Goal: Task Accomplishment & Management: Manage account settings

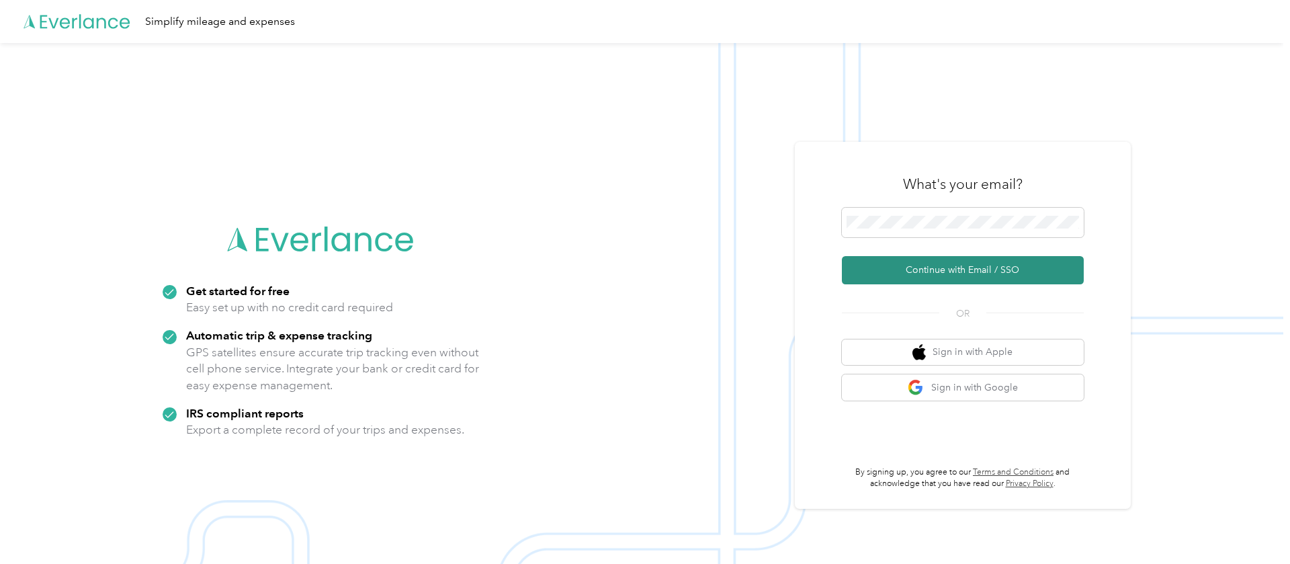
click at [935, 273] on button "Continue with Email / SSO" at bounding box center [963, 270] width 242 height 28
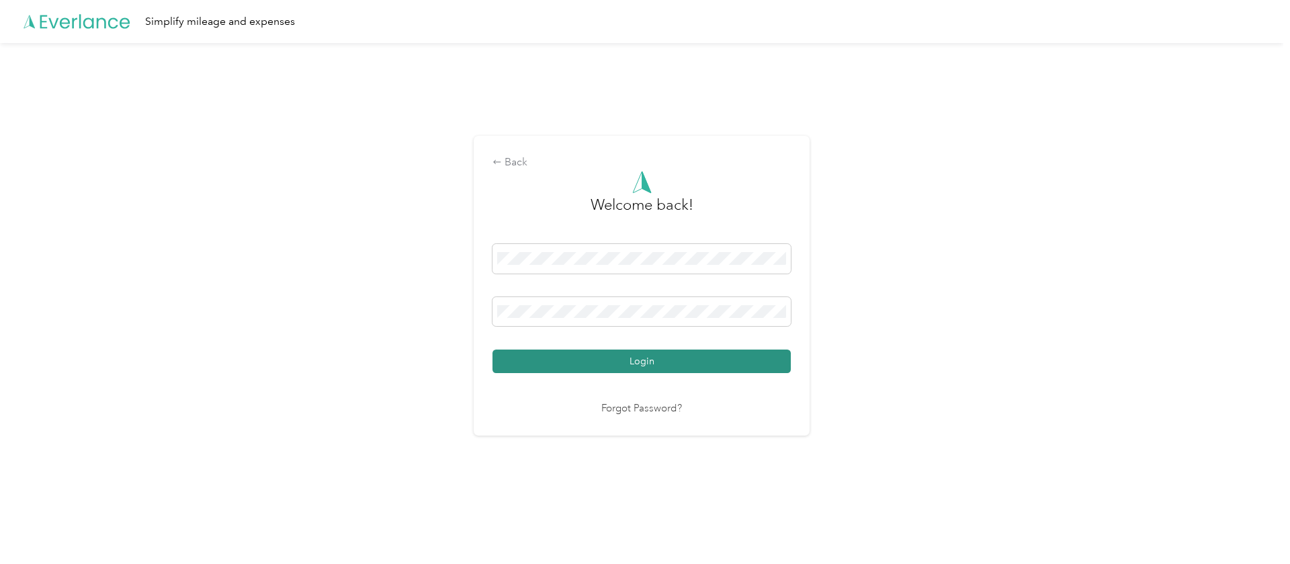
click at [667, 364] on button "Login" at bounding box center [642, 361] width 298 height 24
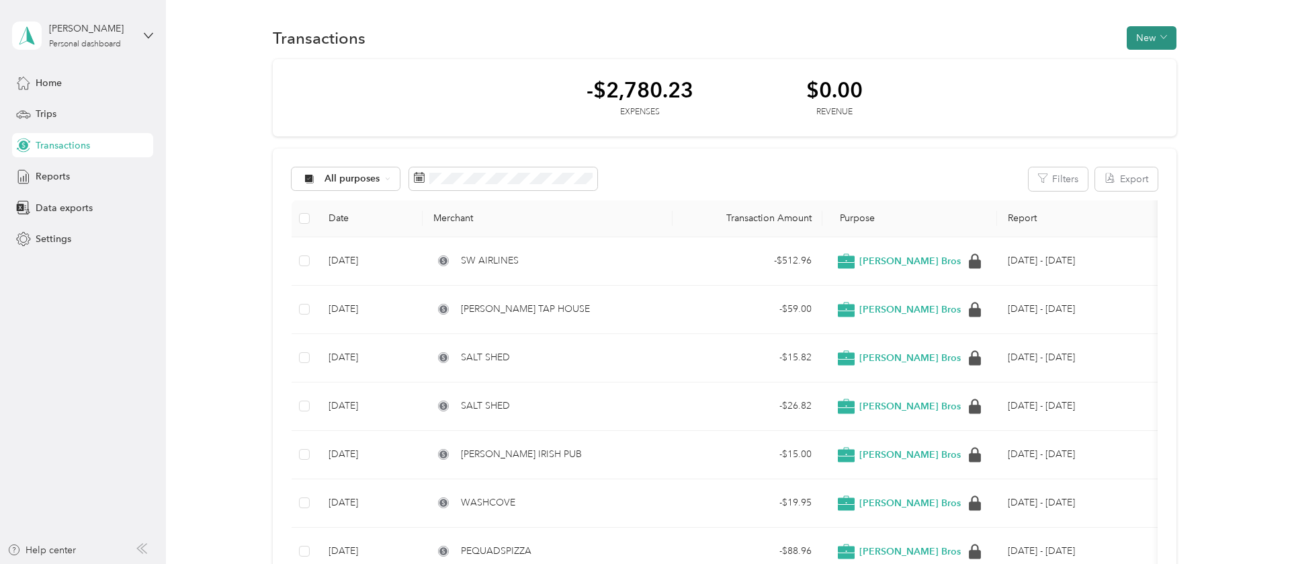
click at [1142, 41] on button "New" at bounding box center [1152, 38] width 50 height 24
click at [1146, 60] on span "Expense" at bounding box center [1154, 63] width 36 height 14
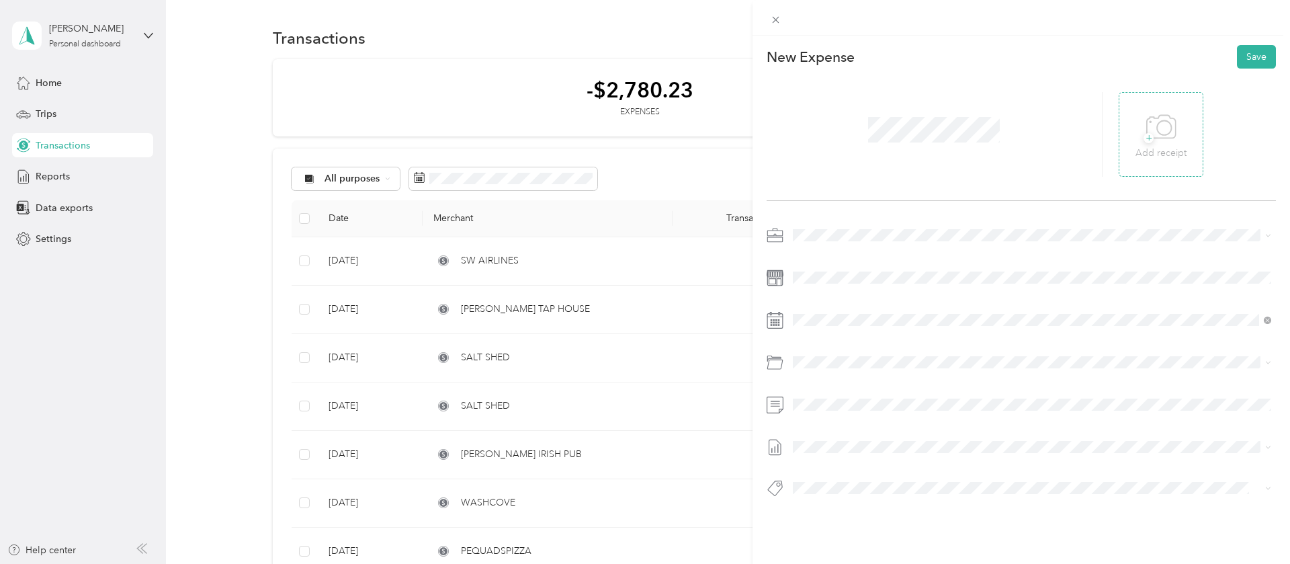
click at [1166, 144] on icon at bounding box center [1161, 127] width 30 height 37
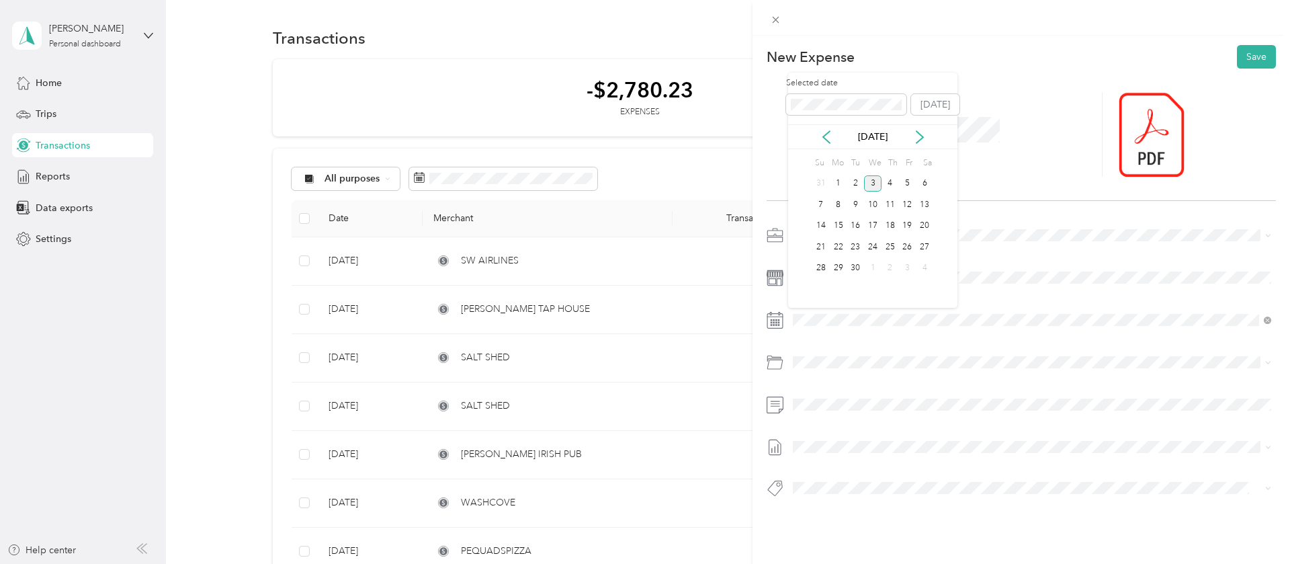
click at [831, 129] on div "[DATE]" at bounding box center [872, 136] width 169 height 25
click at [821, 138] on icon at bounding box center [826, 136] width 13 height 13
click at [888, 203] on div "7" at bounding box center [890, 204] width 17 height 17
click at [870, 439] on span "Car Wash/cleaning Kbi" at bounding box center [877, 438] width 96 height 11
click at [1246, 60] on button "Save" at bounding box center [1256, 57] width 39 height 24
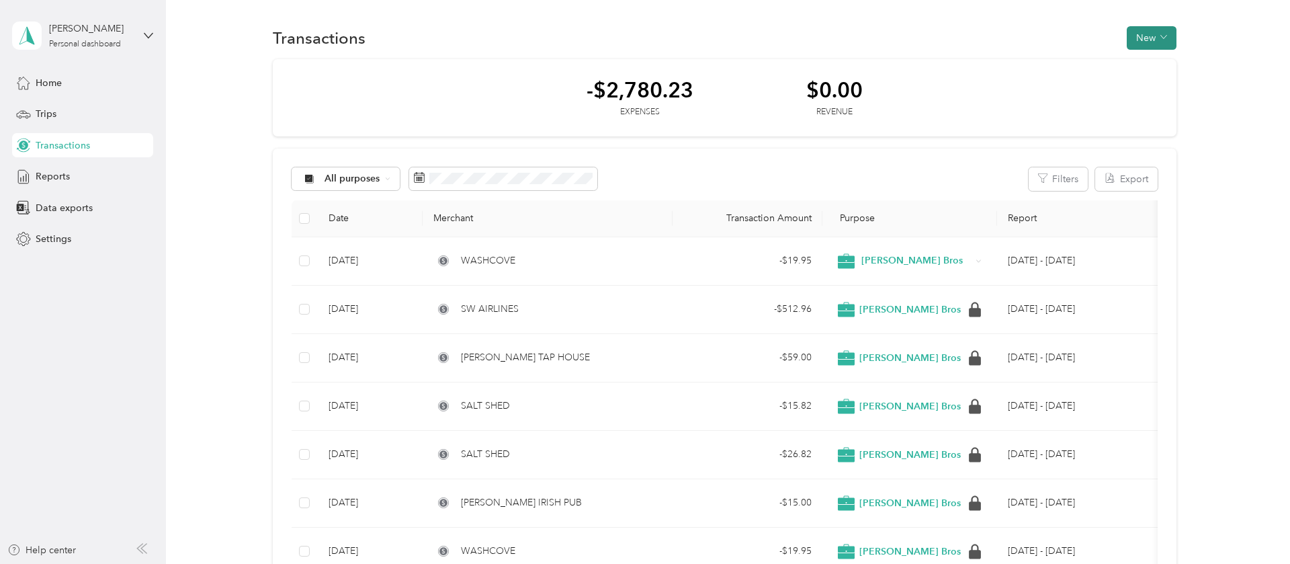
click at [1152, 36] on button "New" at bounding box center [1152, 38] width 50 height 24
click at [1152, 64] on span "Expense" at bounding box center [1154, 63] width 36 height 14
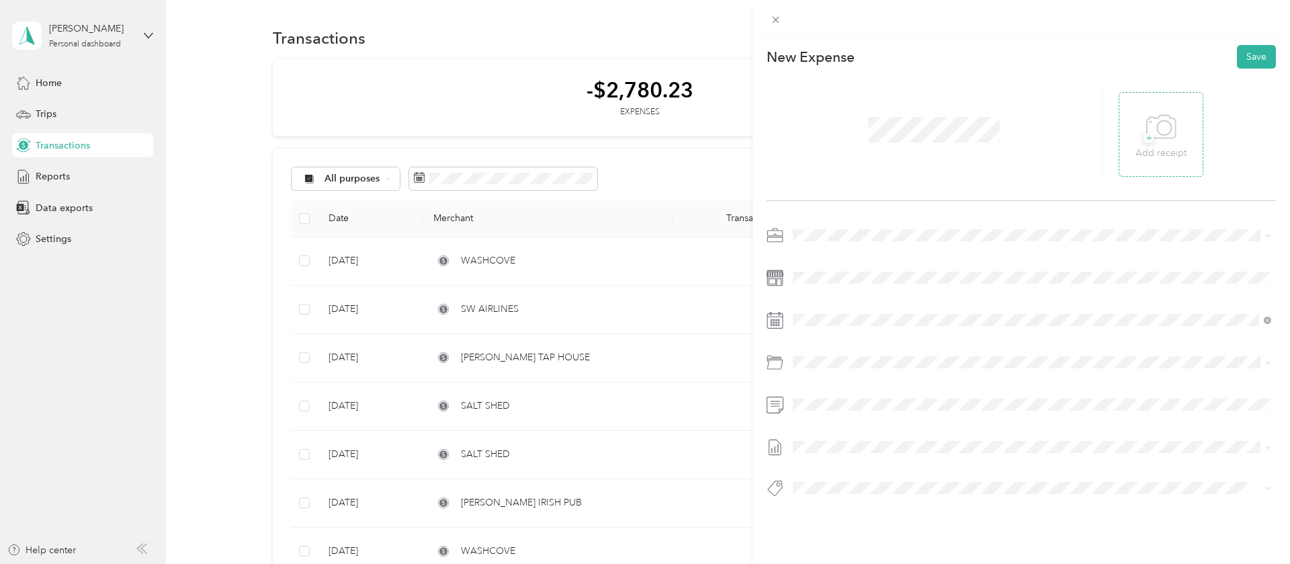
click at [1170, 122] on icon at bounding box center [1161, 127] width 30 height 37
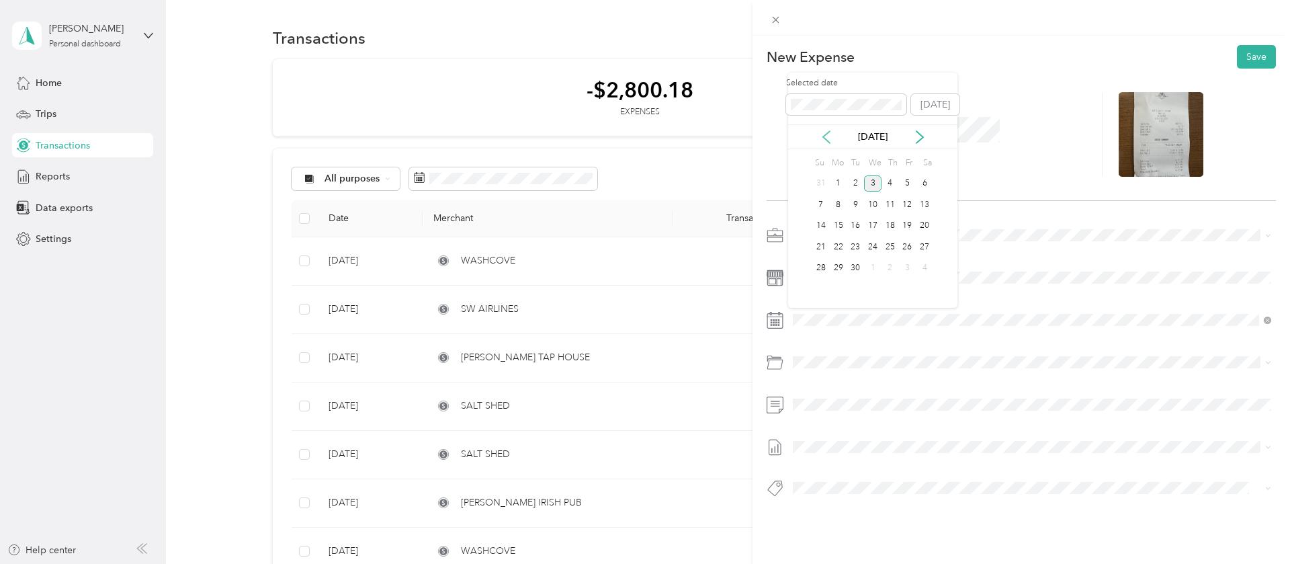
click at [825, 135] on icon at bounding box center [826, 137] width 7 height 12
click at [907, 201] on div "8" at bounding box center [907, 204] width 17 height 17
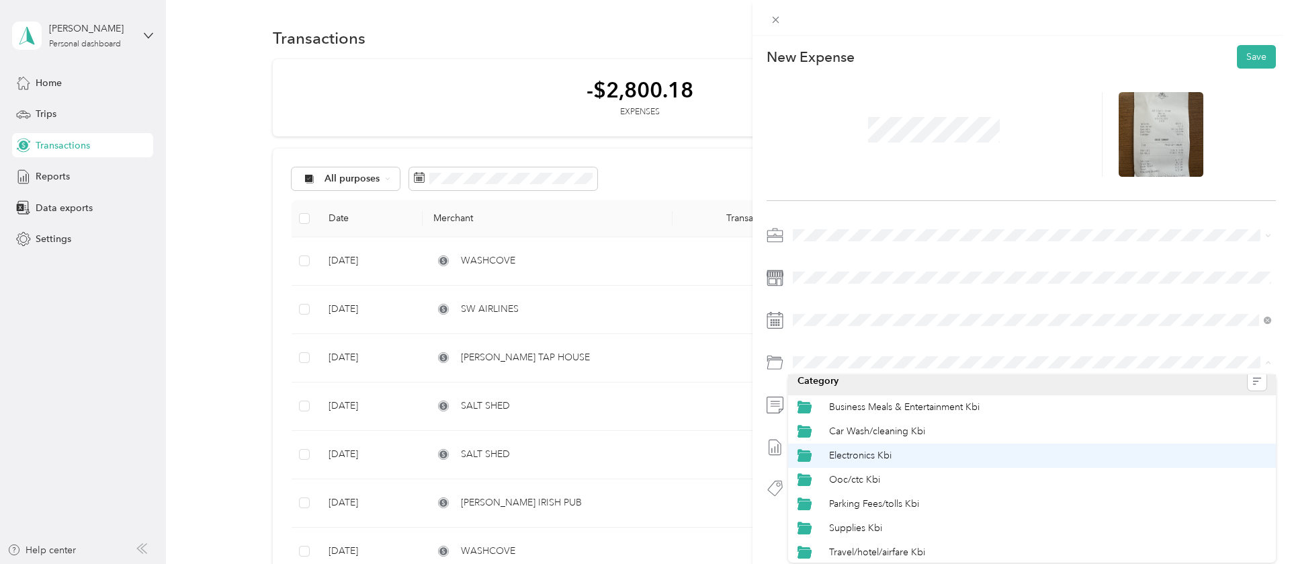
scroll to position [9, 0]
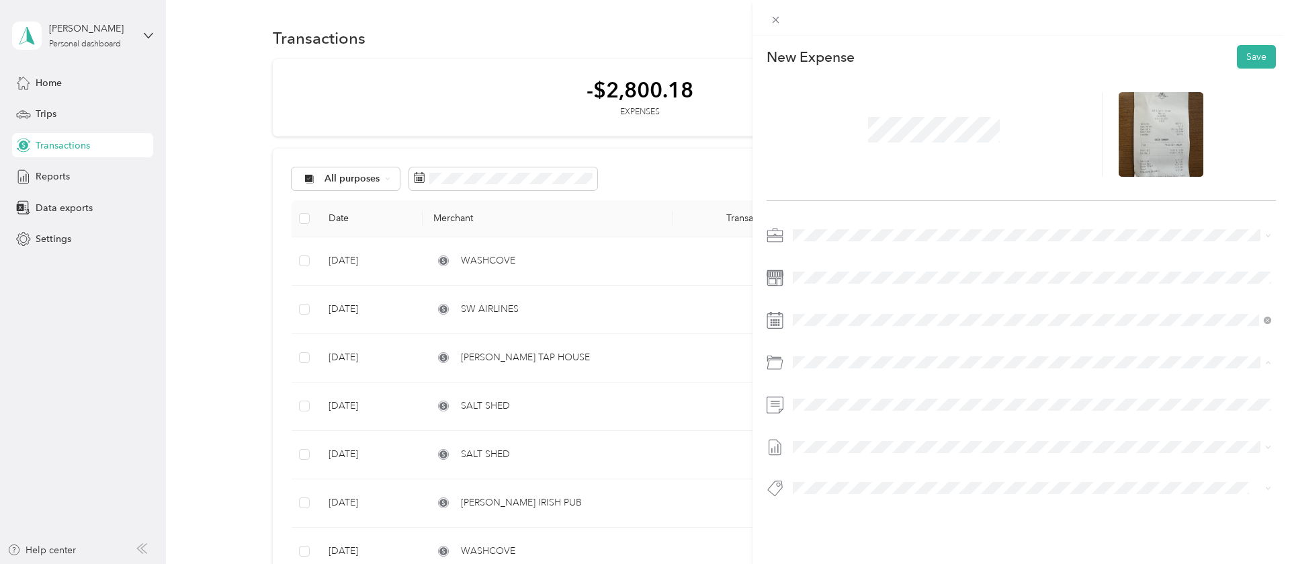
click at [876, 405] on span "Business Meals & Entertainment Kbi" at bounding box center [904, 404] width 151 height 11
click at [1261, 54] on button "Save" at bounding box center [1256, 57] width 39 height 24
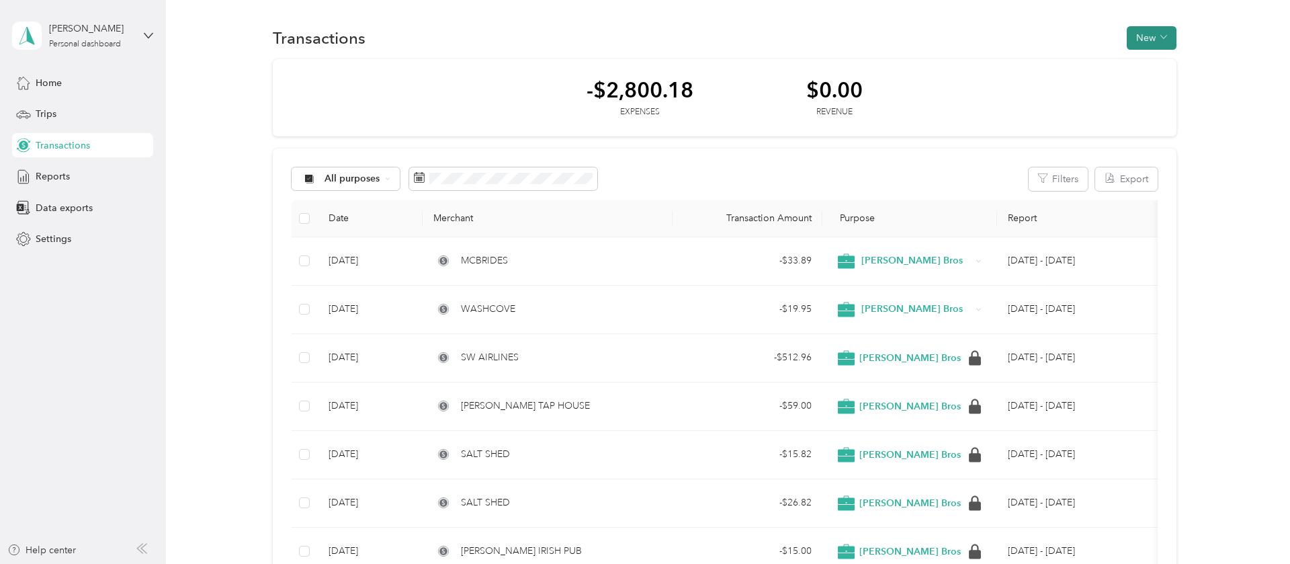
click at [1149, 37] on button "New" at bounding box center [1152, 38] width 50 height 24
click at [1146, 64] on span "Expense" at bounding box center [1154, 63] width 36 height 14
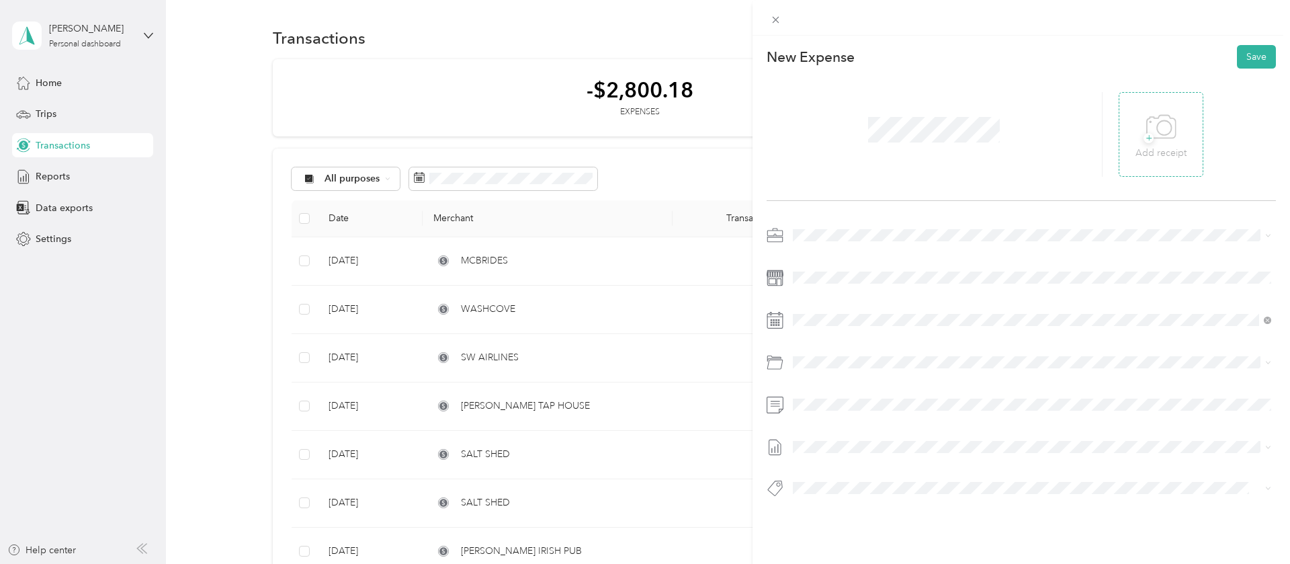
click at [1145, 136] on span "+" at bounding box center [1149, 138] width 10 height 10
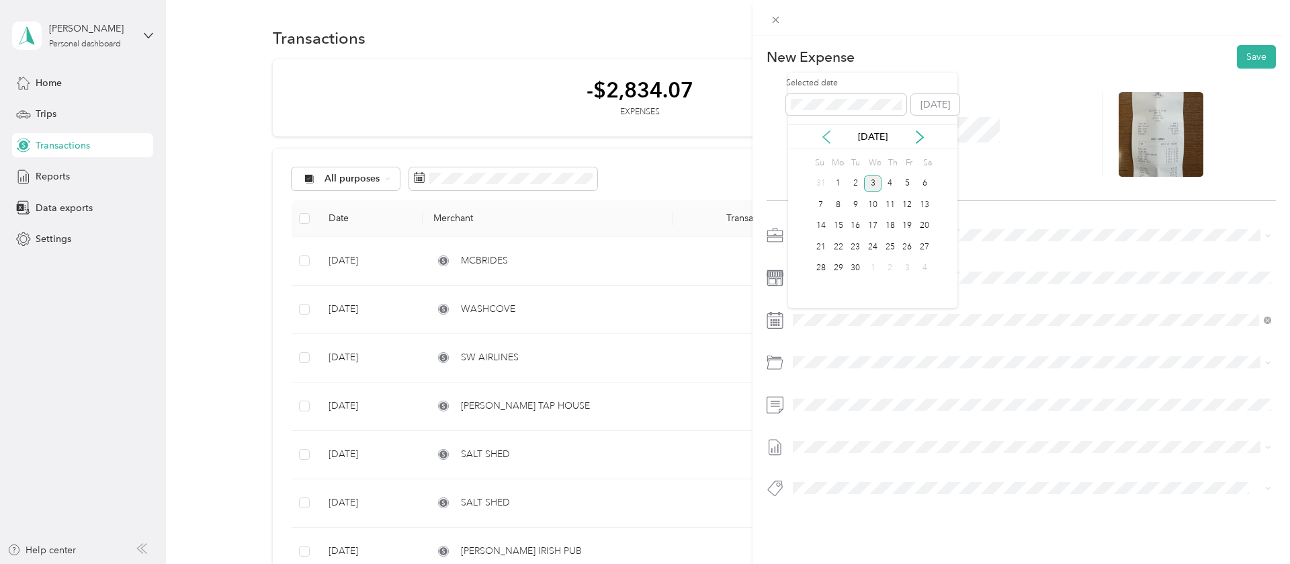
click at [823, 139] on icon at bounding box center [826, 136] width 13 height 13
click at [856, 226] on div "12" at bounding box center [855, 226] width 17 height 17
click at [859, 415] on span "Business Meals & Entertainment Kbi" at bounding box center [904, 414] width 151 height 11
click at [1249, 51] on button "Save" at bounding box center [1256, 57] width 39 height 24
click at [1247, 52] on button "Save" at bounding box center [1256, 57] width 39 height 24
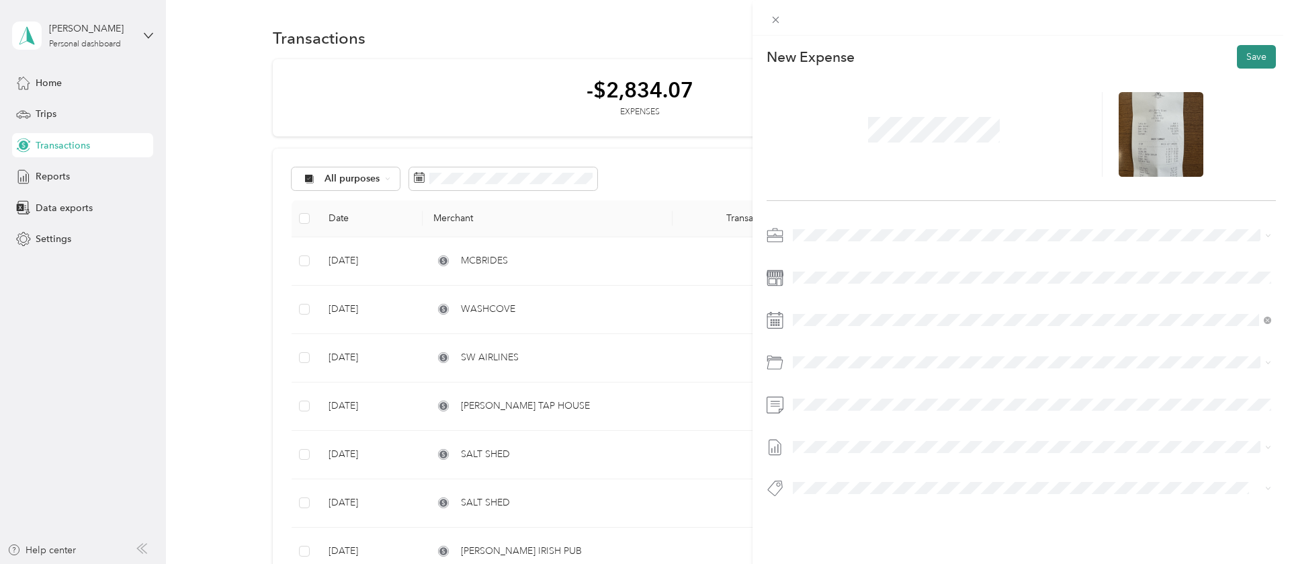
click at [1252, 56] on button "Save" at bounding box center [1256, 57] width 39 height 24
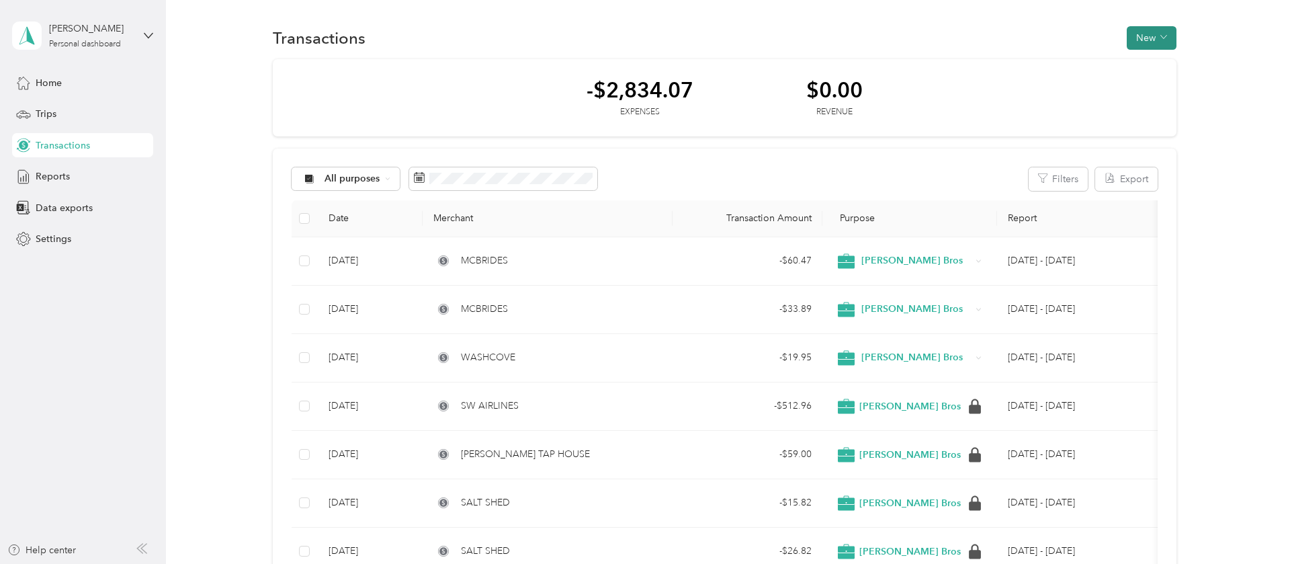
click at [1152, 35] on button "New" at bounding box center [1152, 38] width 50 height 24
click at [1156, 62] on span "Expense" at bounding box center [1154, 63] width 36 height 14
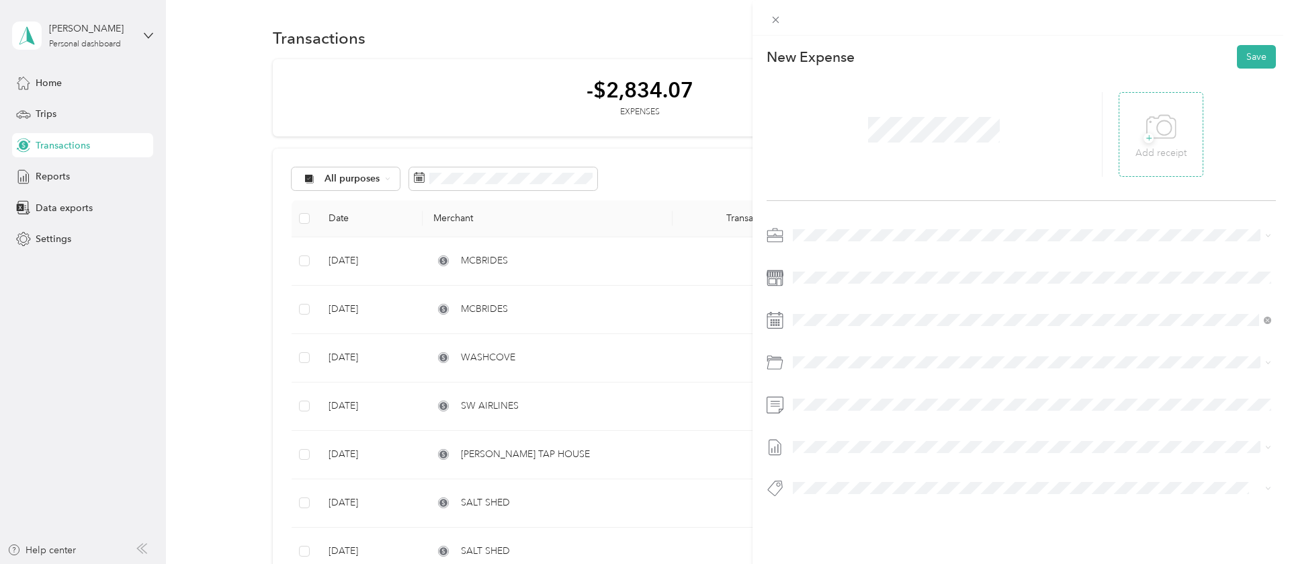
click at [1165, 144] on icon at bounding box center [1161, 127] width 30 height 37
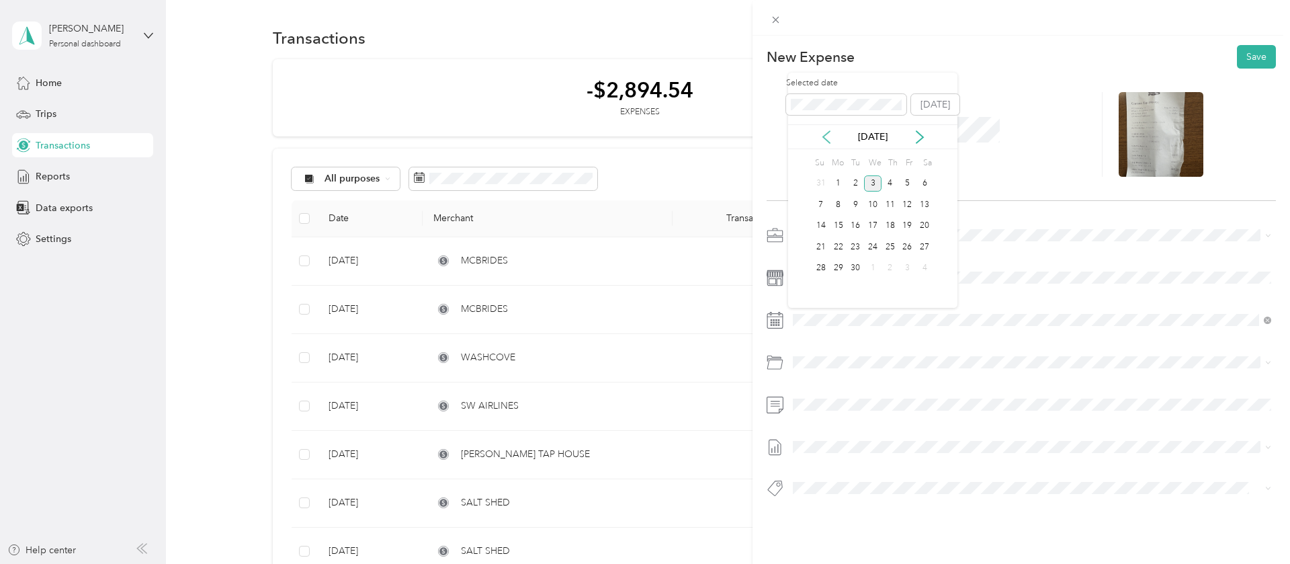
click at [832, 134] on icon at bounding box center [826, 136] width 13 height 13
click at [929, 224] on div "16" at bounding box center [924, 226] width 17 height 17
click at [888, 409] on span "Business Meals & Entertainment Kbi" at bounding box center [904, 413] width 151 height 11
click at [1252, 54] on button "Save" at bounding box center [1256, 57] width 39 height 24
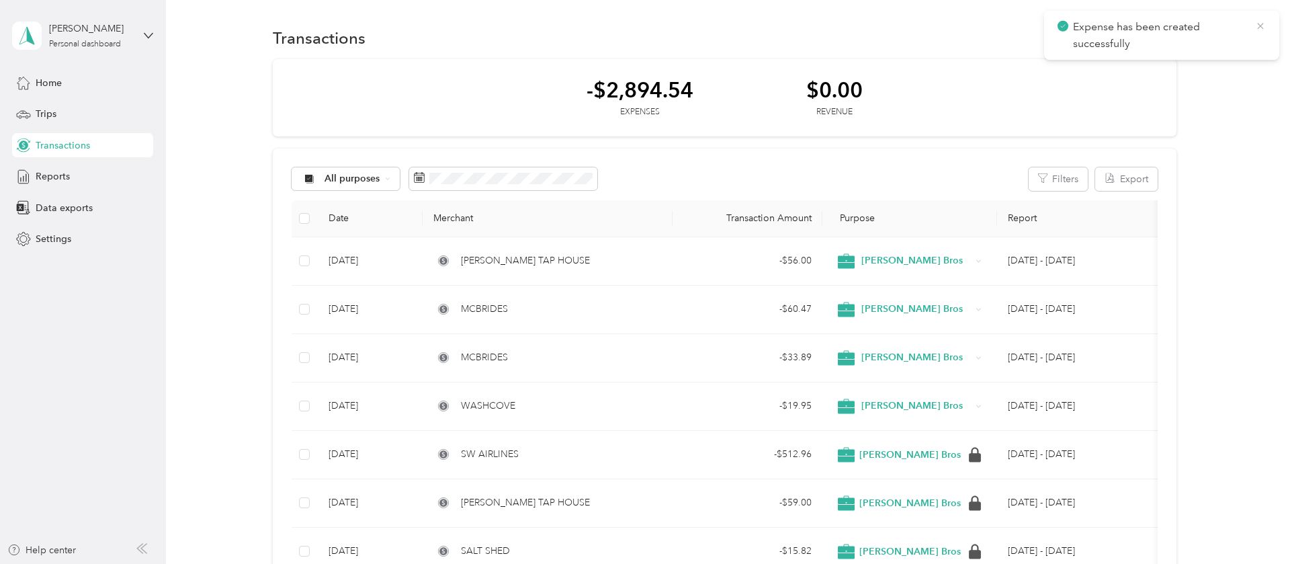
click at [1261, 28] on icon at bounding box center [1260, 26] width 11 height 12
click at [1156, 33] on button "New" at bounding box center [1152, 38] width 50 height 24
click at [1137, 65] on span "Expense" at bounding box center [1154, 63] width 36 height 14
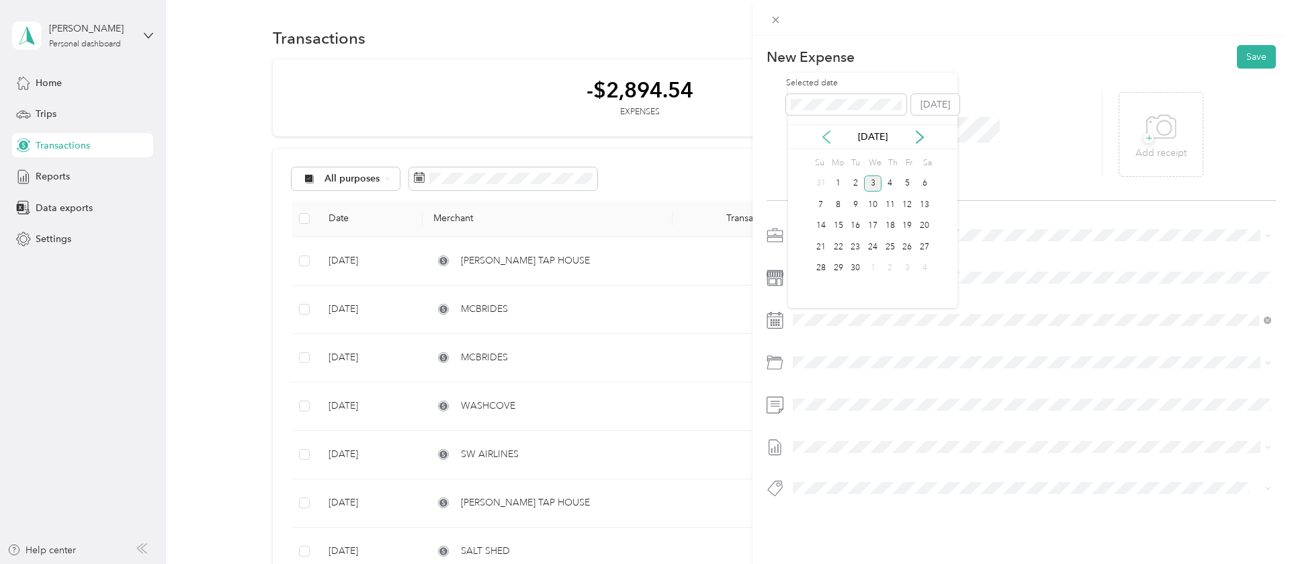
click at [827, 136] on icon at bounding box center [826, 136] width 13 height 13
click at [875, 266] on div "27" at bounding box center [872, 268] width 17 height 17
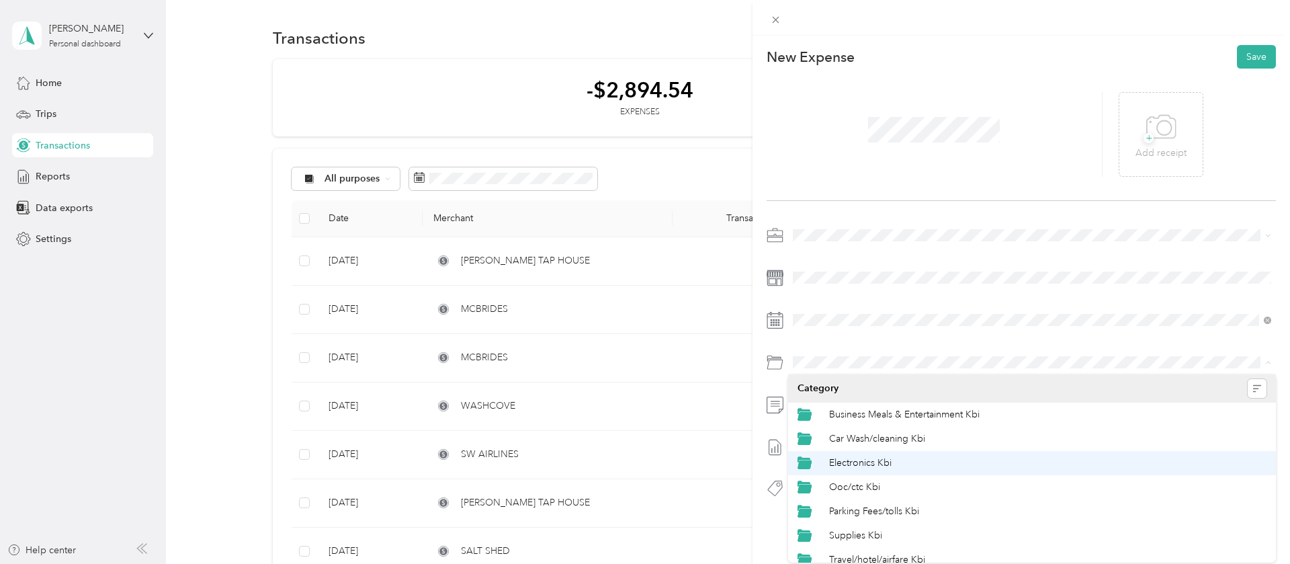
scroll to position [9, 0]
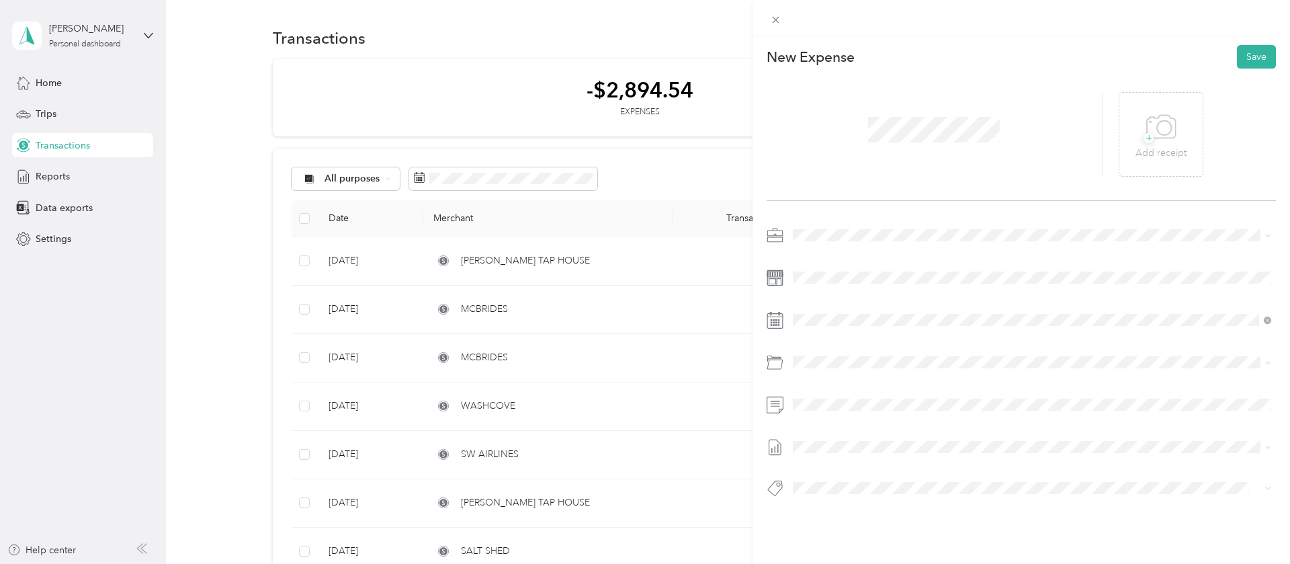
click at [867, 552] on span "Travel/hotel/airfare Kbi" at bounding box center [877, 549] width 96 height 11
click at [1151, 133] on span "+" at bounding box center [1149, 138] width 10 height 10
click at [1259, 56] on button "Save" at bounding box center [1256, 57] width 39 height 24
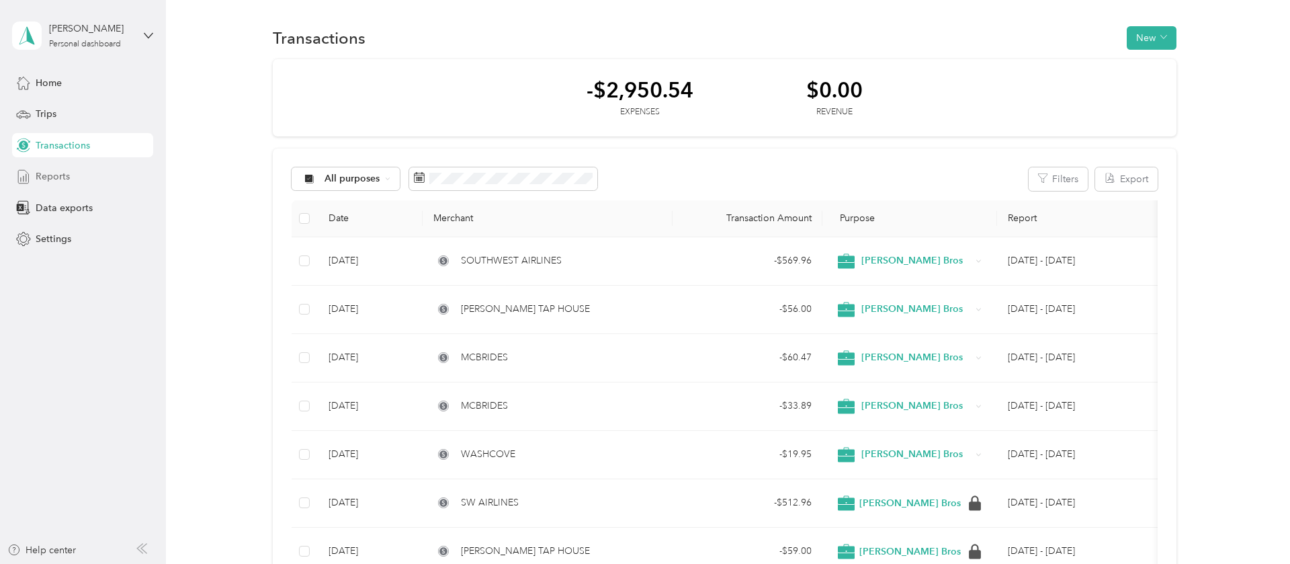
drag, startPoint x: 46, startPoint y: 174, endPoint x: 51, endPoint y: 183, distance: 9.9
click at [46, 175] on span "Reports" at bounding box center [53, 176] width 34 height 14
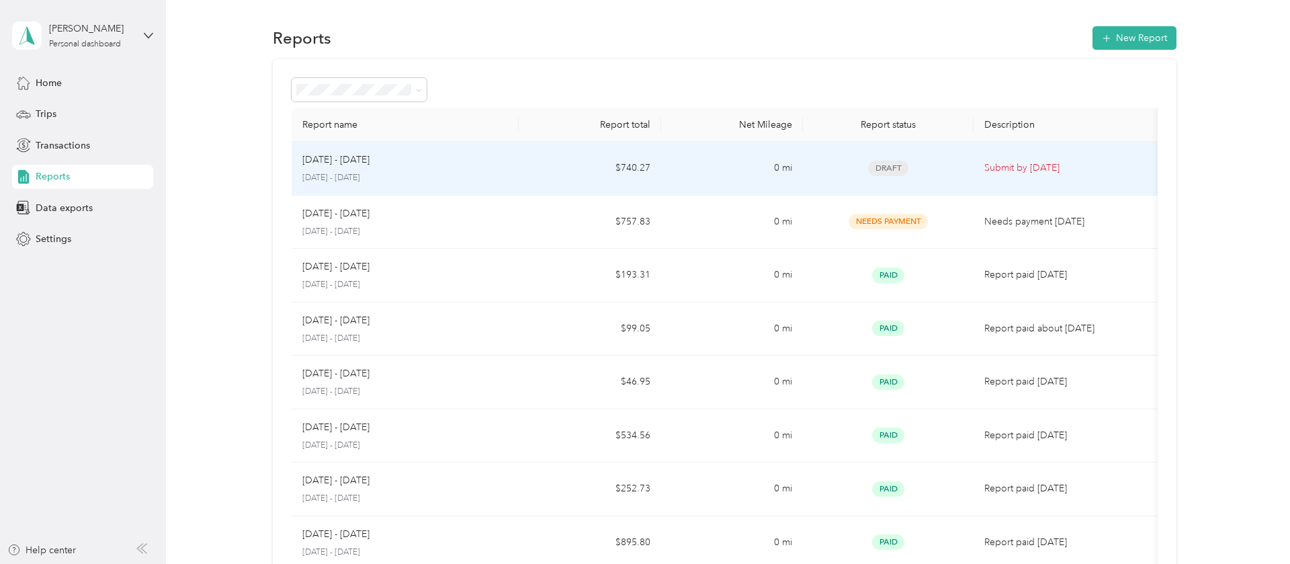
click at [1013, 168] on p "Submit by [DATE]" at bounding box center [1068, 168] width 168 height 15
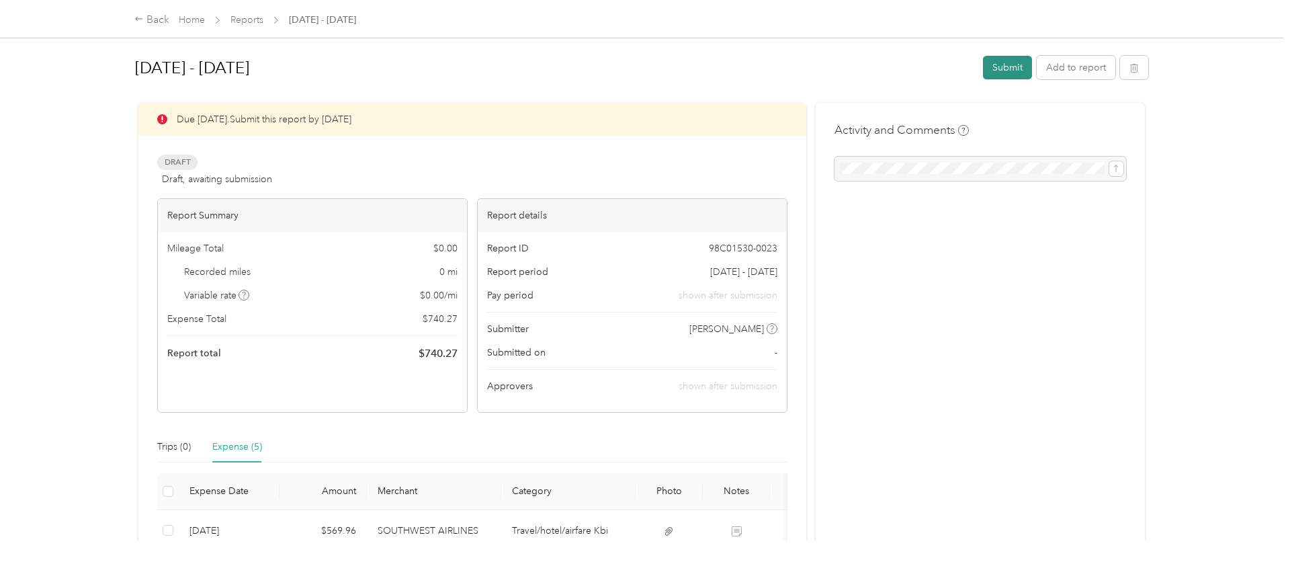
click at [1013, 72] on button "Submit" at bounding box center [1007, 68] width 49 height 24
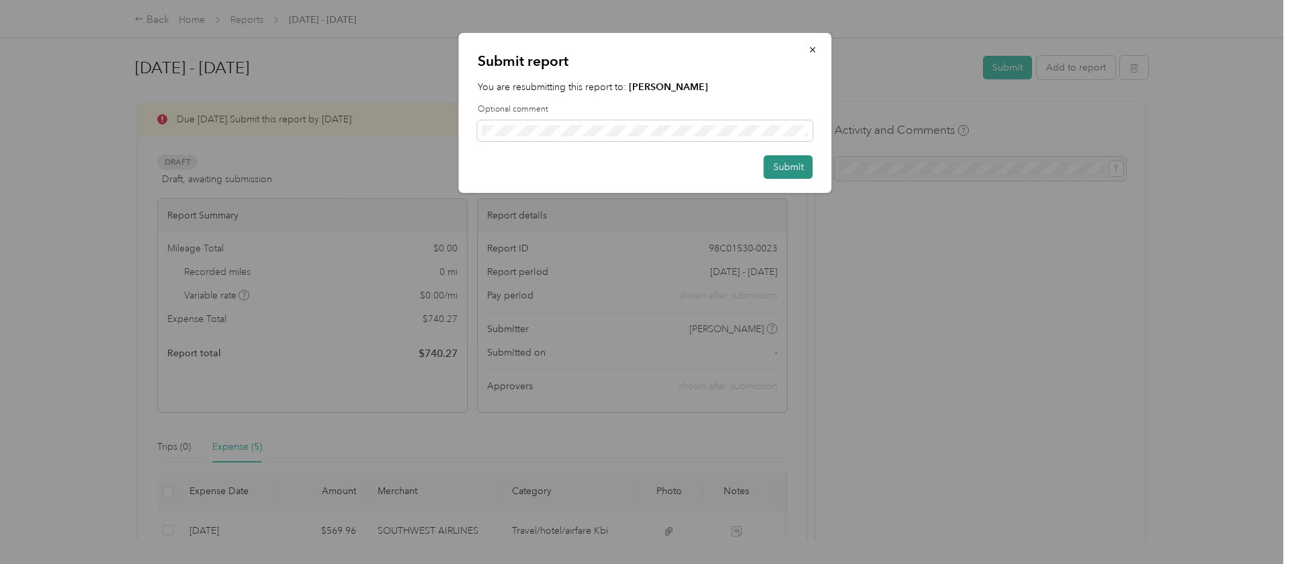
click at [771, 168] on button "Submit" at bounding box center [788, 167] width 49 height 24
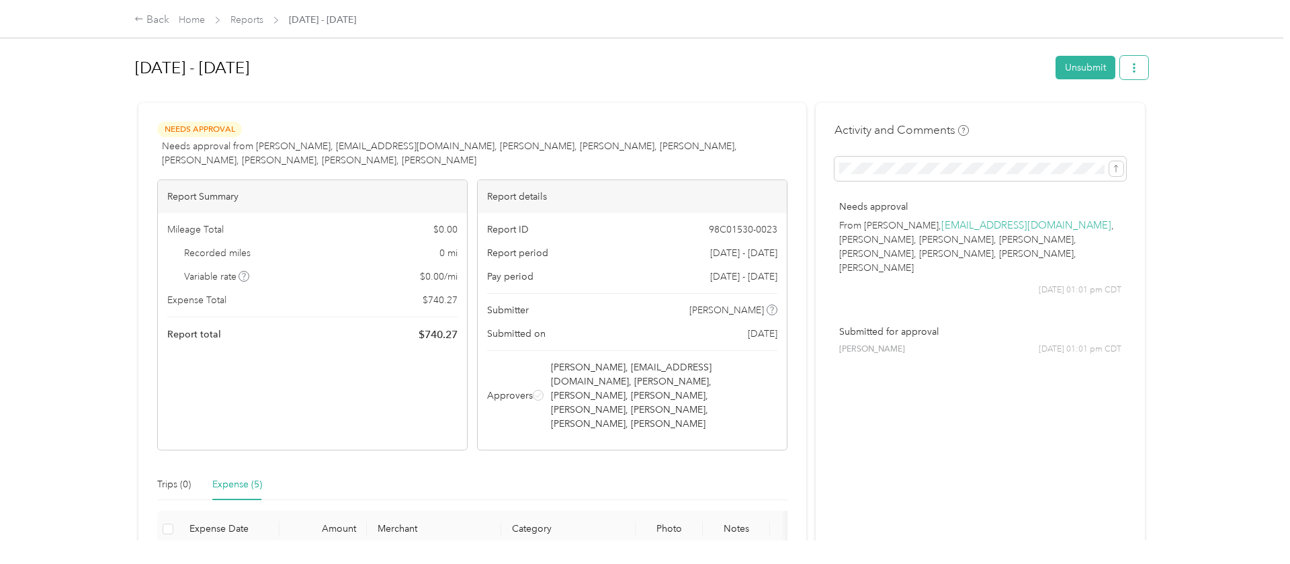
click at [1148, 71] on button "button" at bounding box center [1134, 68] width 28 height 24
click at [1114, 119] on span "Download" at bounding box center [1102, 117] width 44 height 14
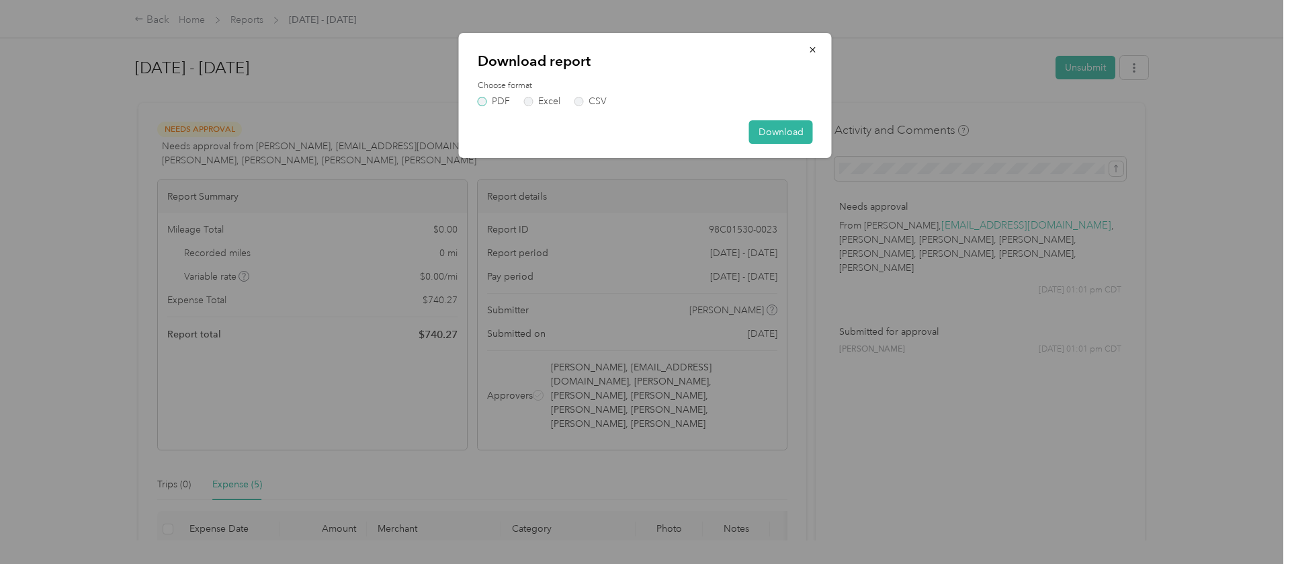
click at [485, 103] on label "PDF" at bounding box center [494, 101] width 32 height 9
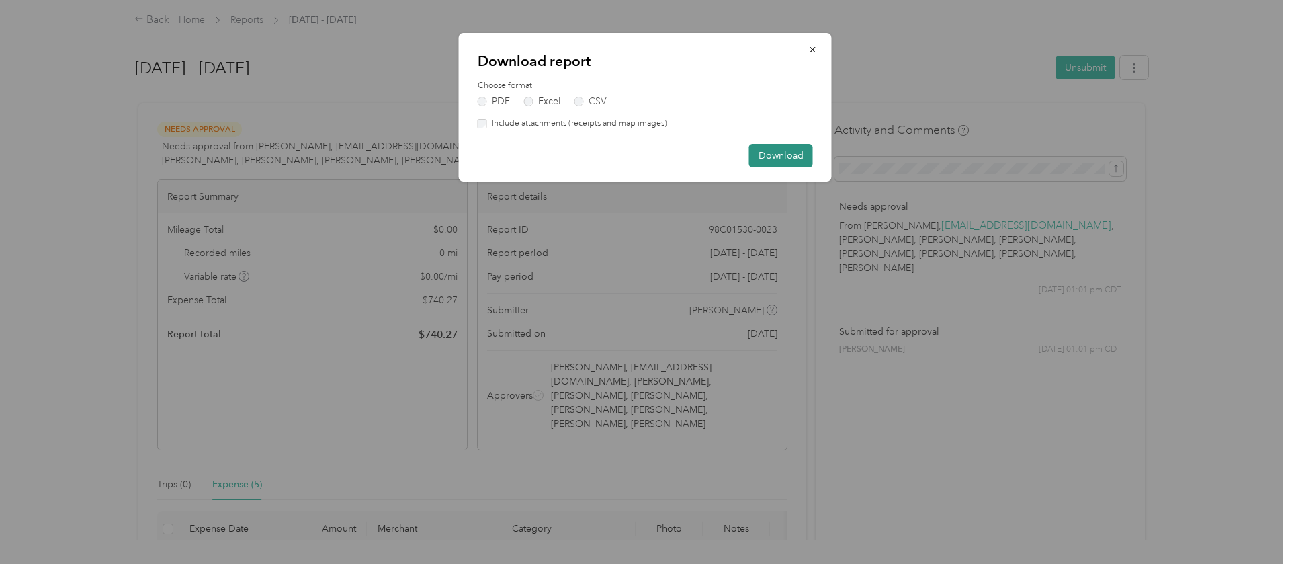
click at [798, 156] on button "Download" at bounding box center [781, 156] width 64 height 24
